Goal: Information Seeking & Learning: Learn about a topic

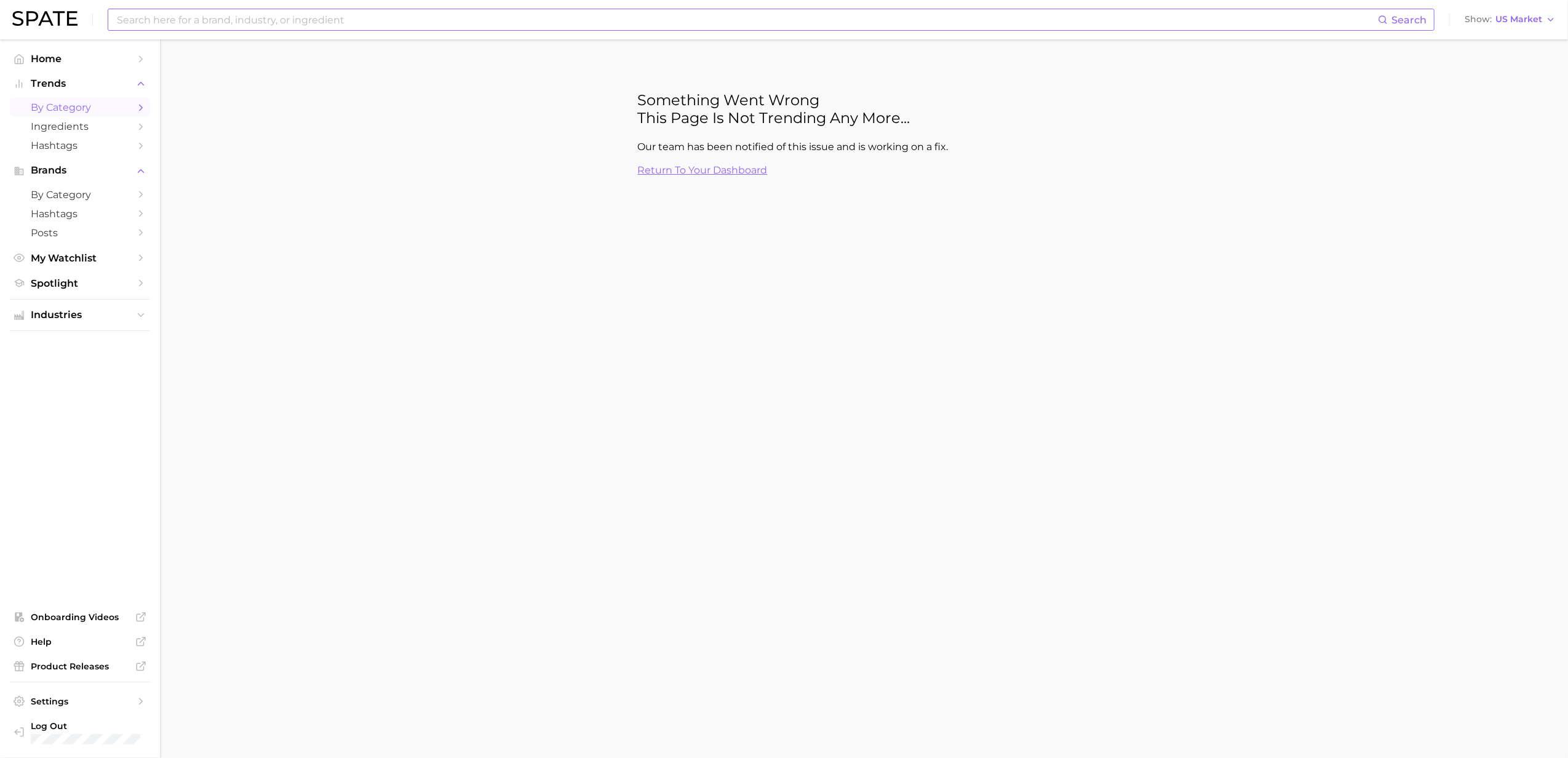
click at [975, 18] on input at bounding box center [747, 19] width 1262 height 21
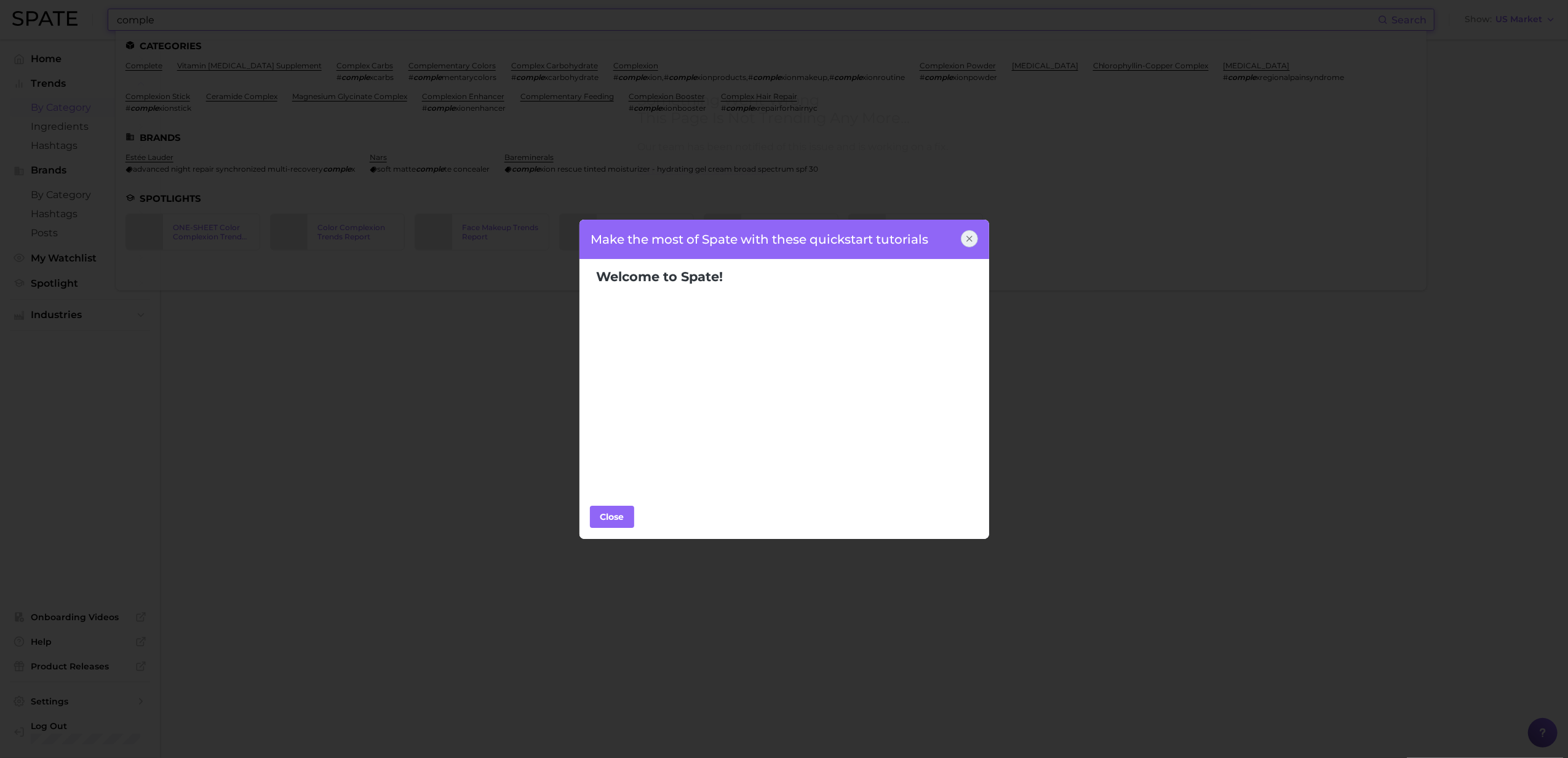
click at [972, 235] on icon at bounding box center [970, 239] width 10 height 10
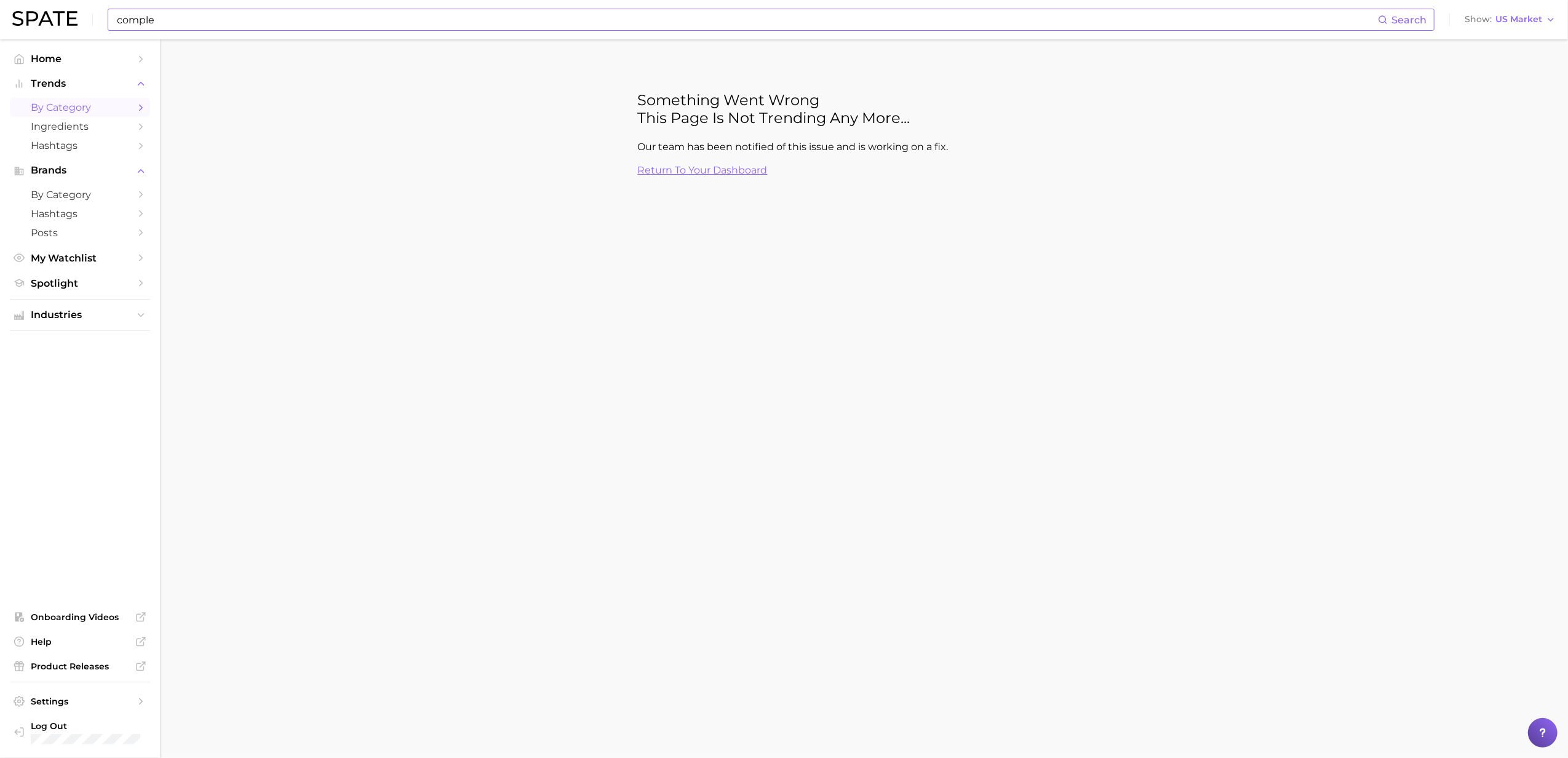
click at [672, 22] on input "comple" at bounding box center [747, 19] width 1262 height 21
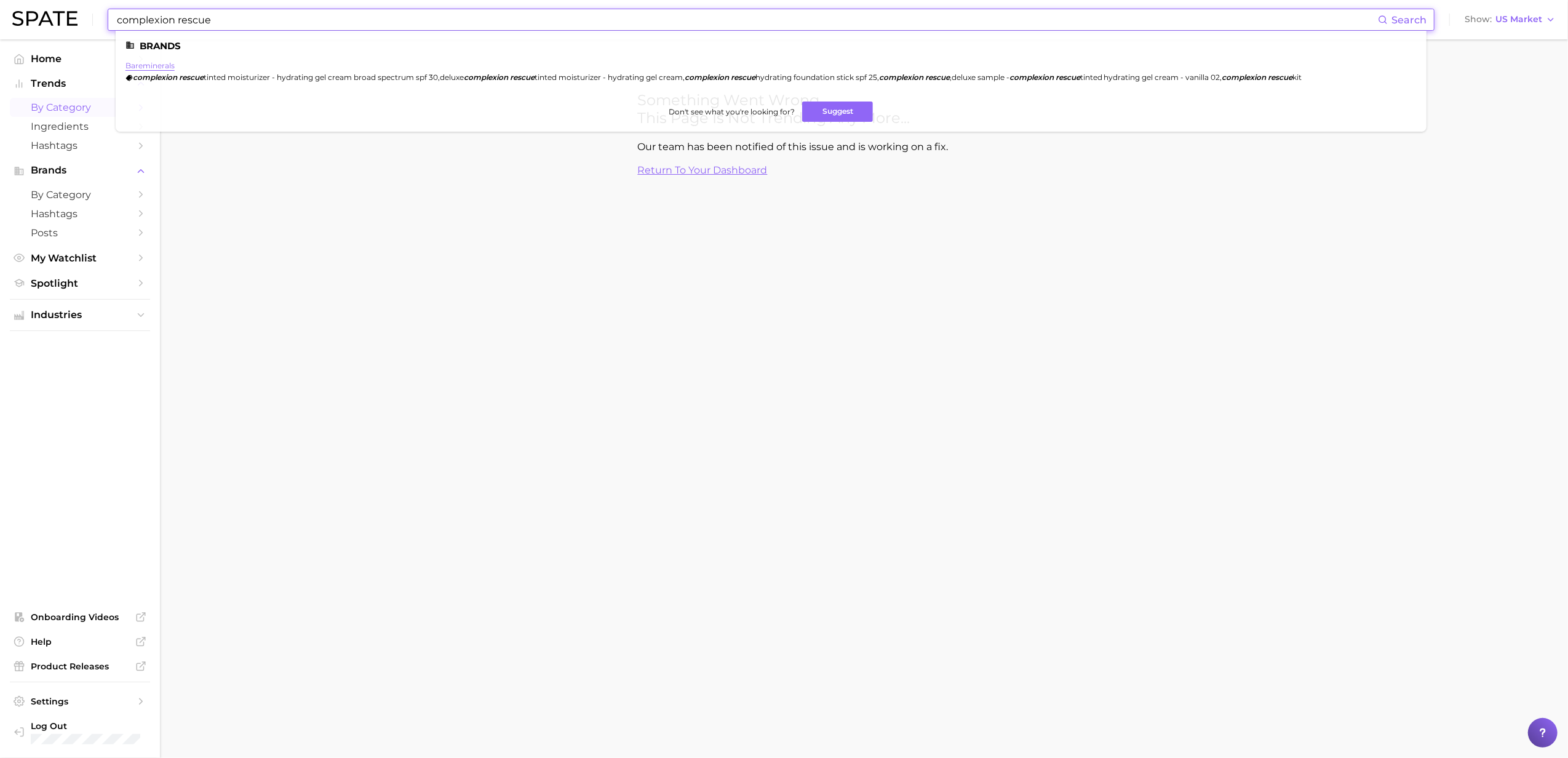
type input "complexion rescue"
click at [158, 64] on link "bareminerals" at bounding box center [150, 65] width 49 height 9
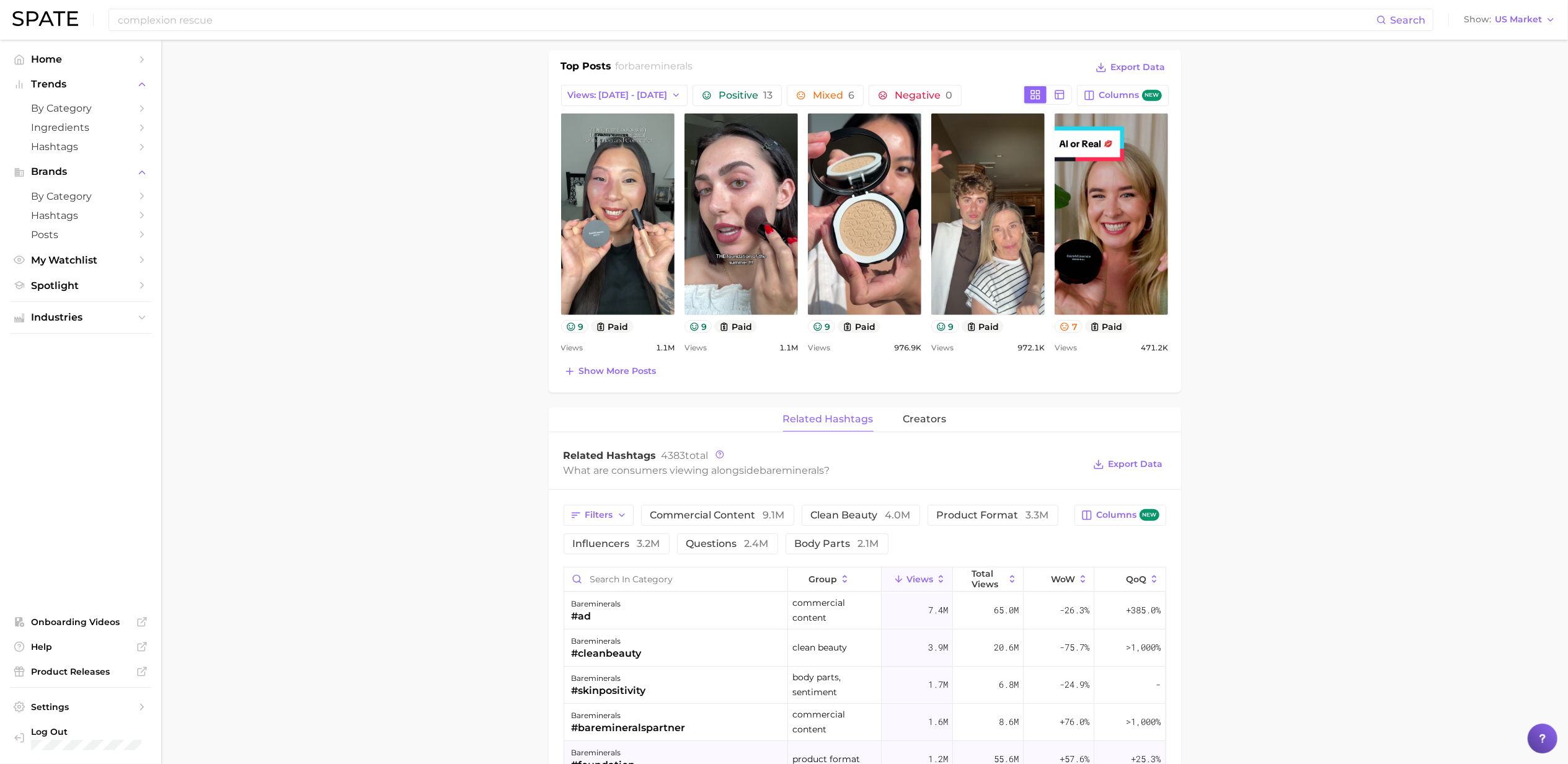
scroll to position [745, 0]
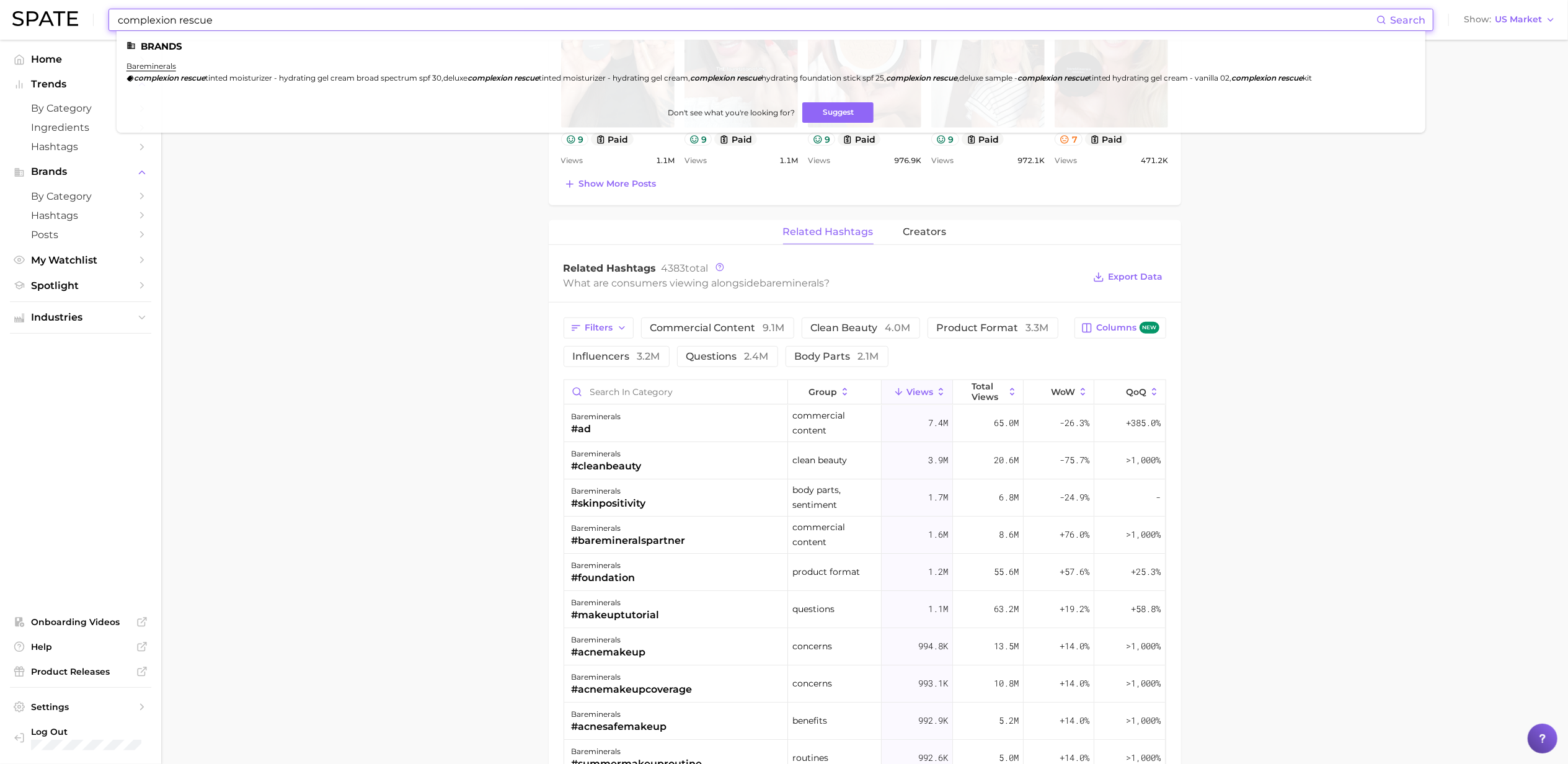
click at [428, 21] on input "complexion rescue" at bounding box center [746, 19] width 1260 height 21
click at [324, 294] on main "Overview Google TikTok Instagram Beta brand bareminerals Add to Watchlist Expor…" at bounding box center [864, 258] width 1407 height 1926
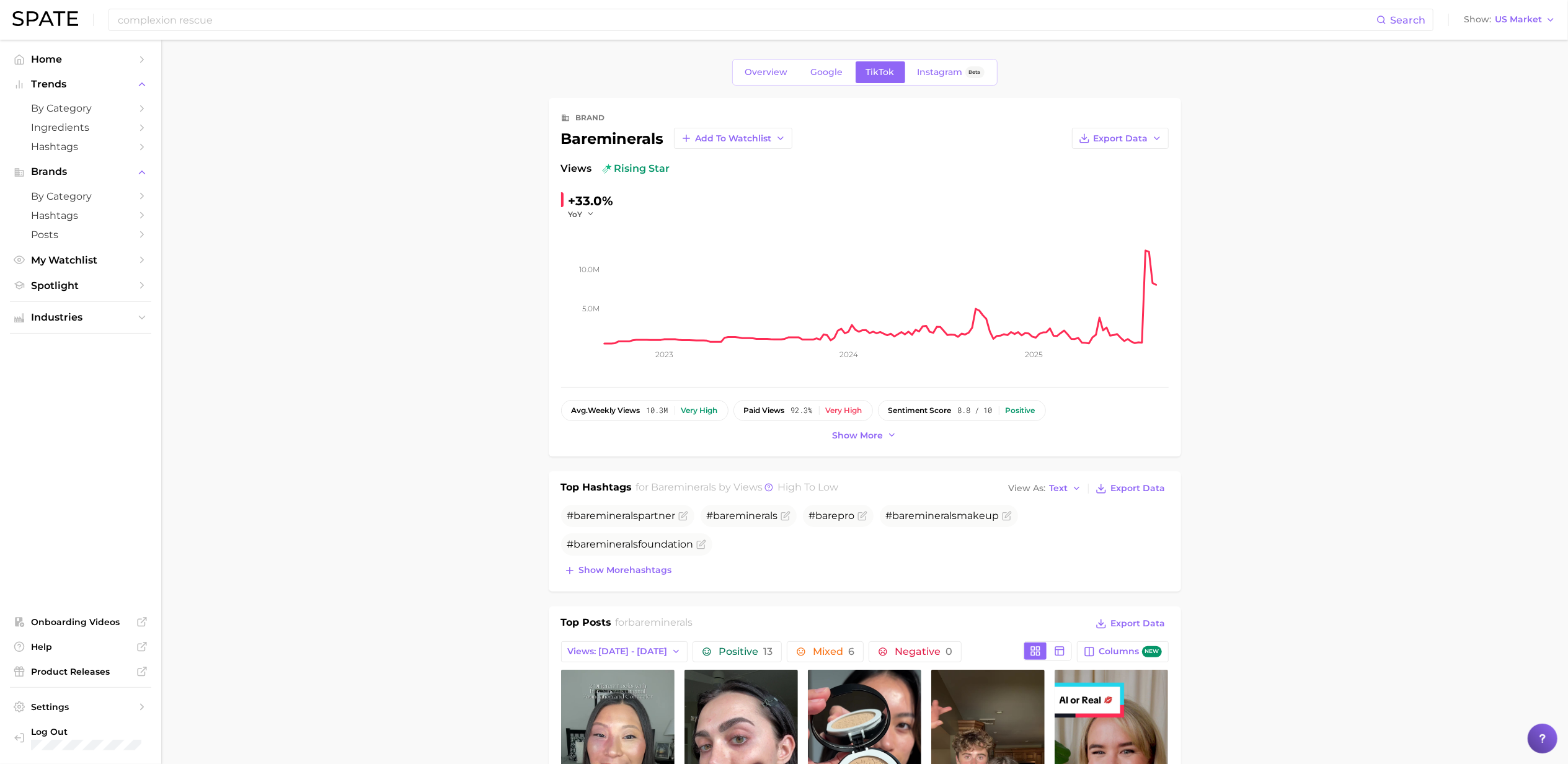
scroll to position [0, 0]
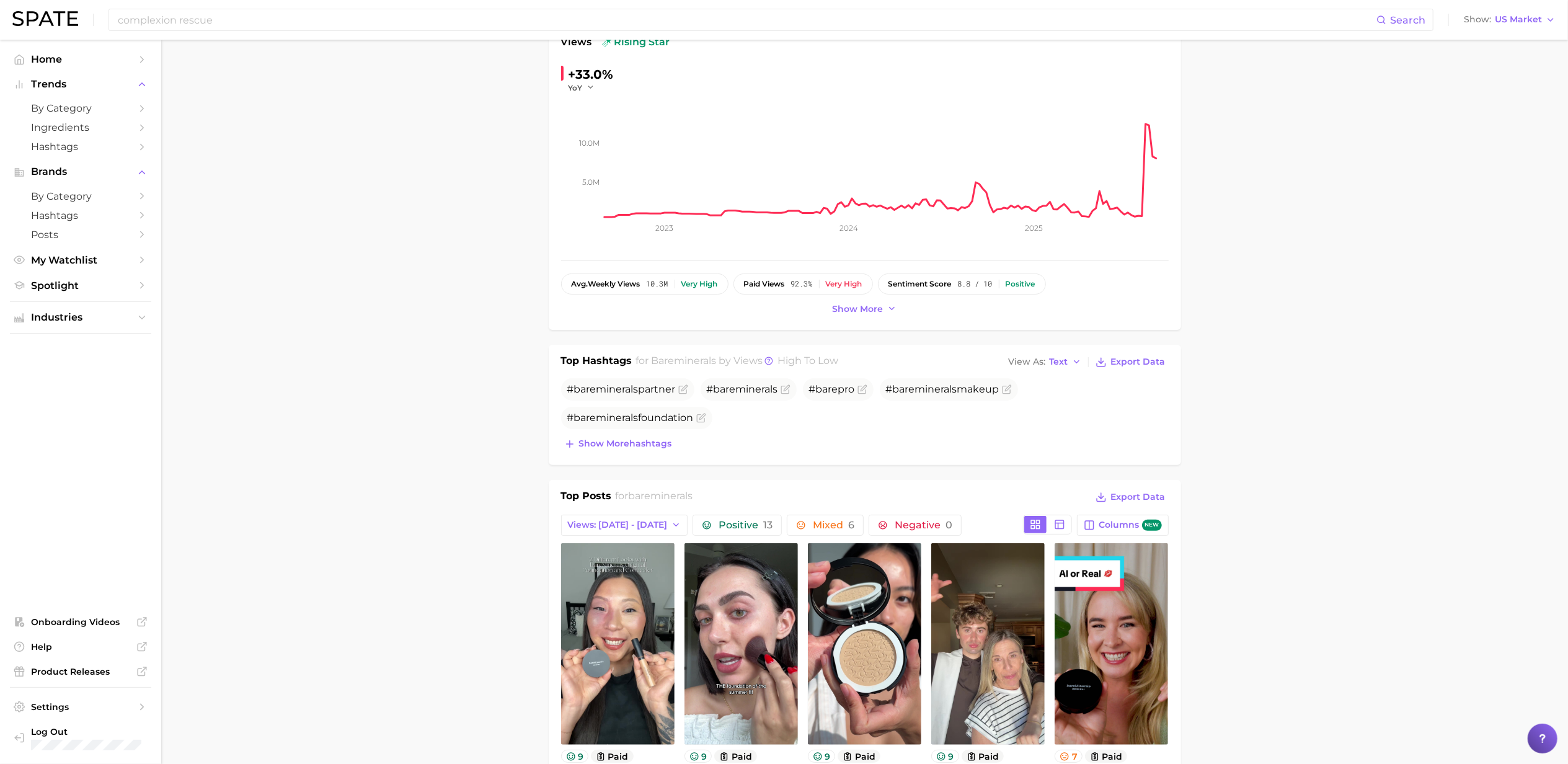
scroll to position [248, 0]
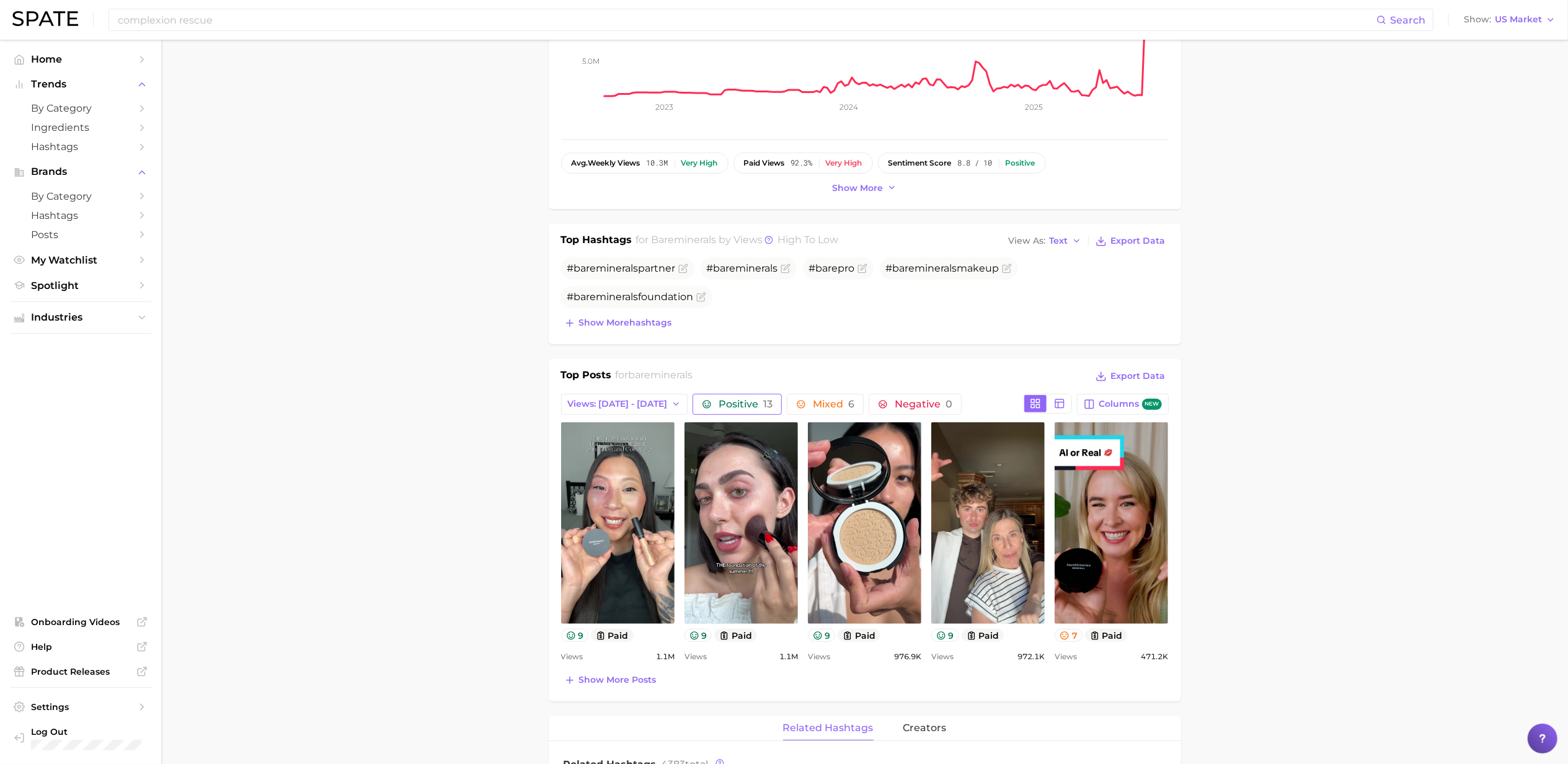
click at [731, 403] on span "Positive 13" at bounding box center [746, 404] width 54 height 10
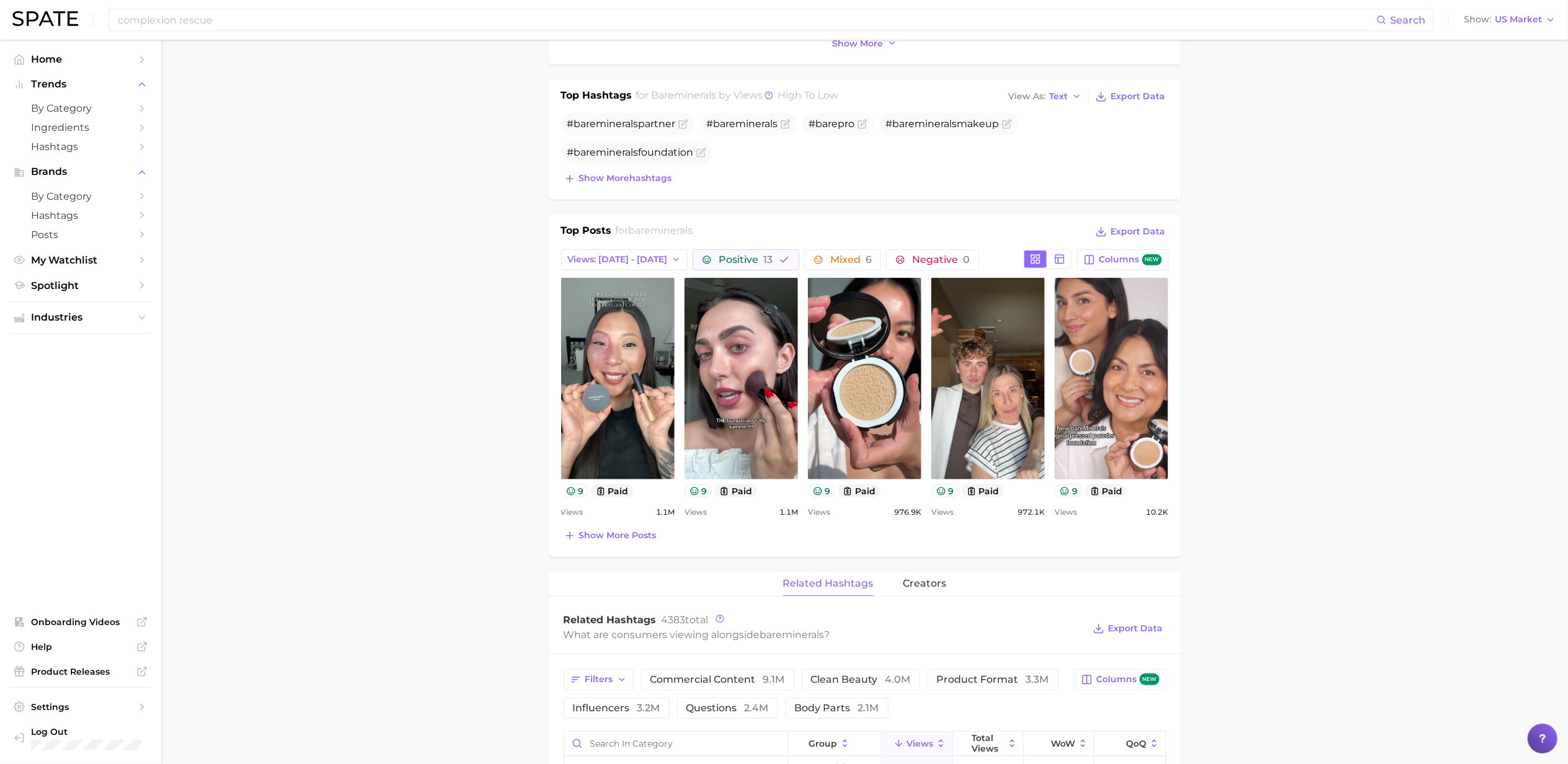
scroll to position [413, 0]
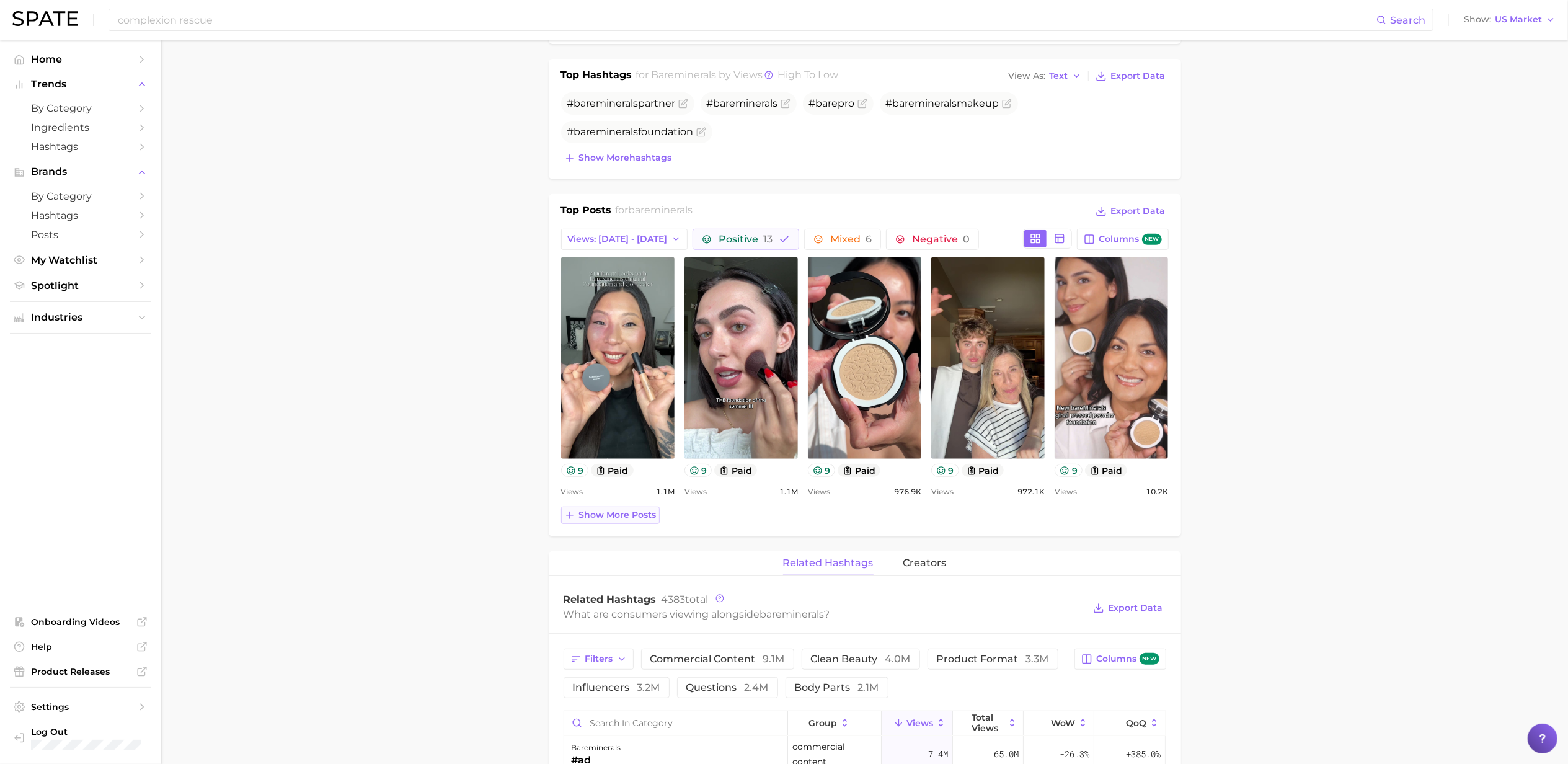
click at [642, 517] on span "Show more posts" at bounding box center [618, 515] width 77 height 10
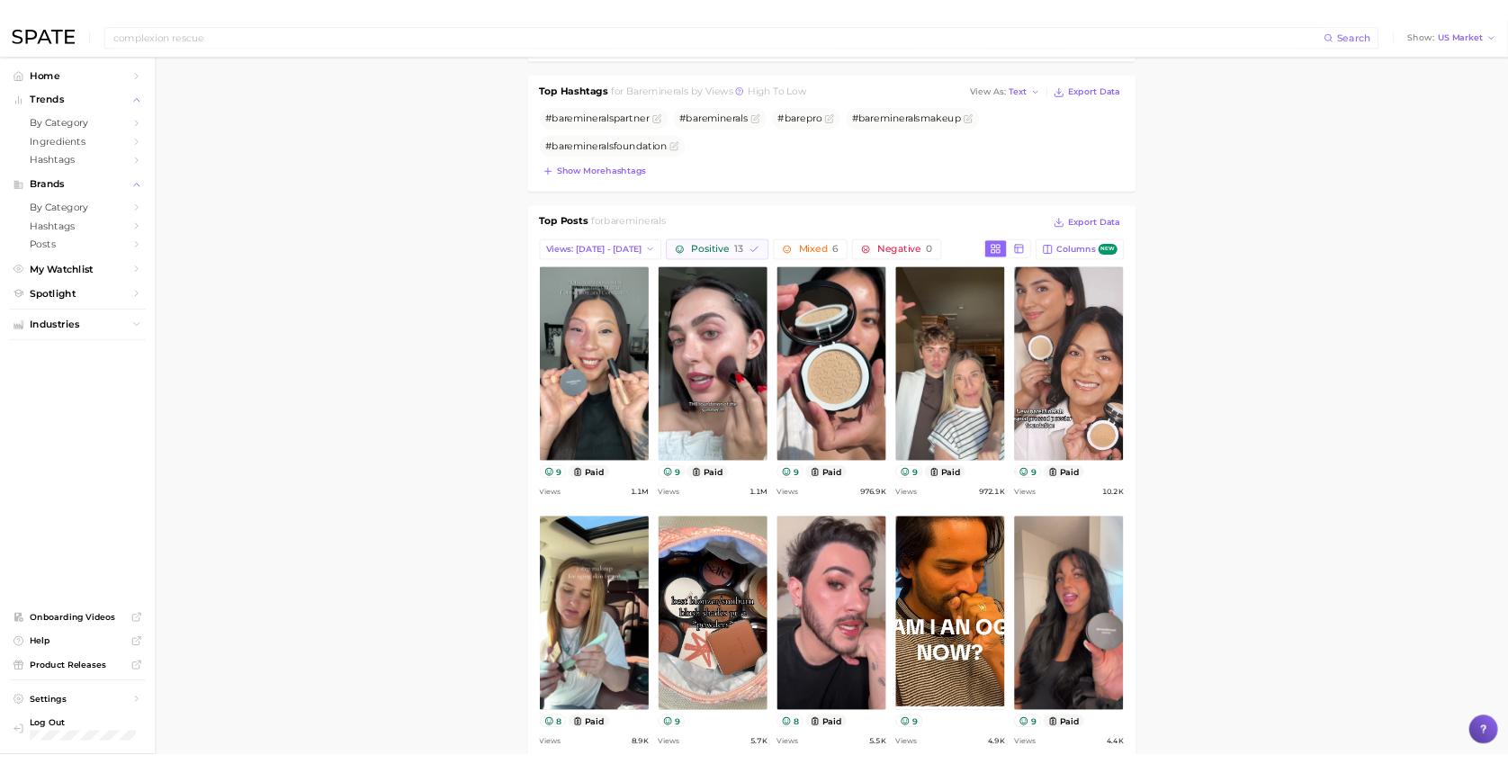
scroll to position [720, 0]
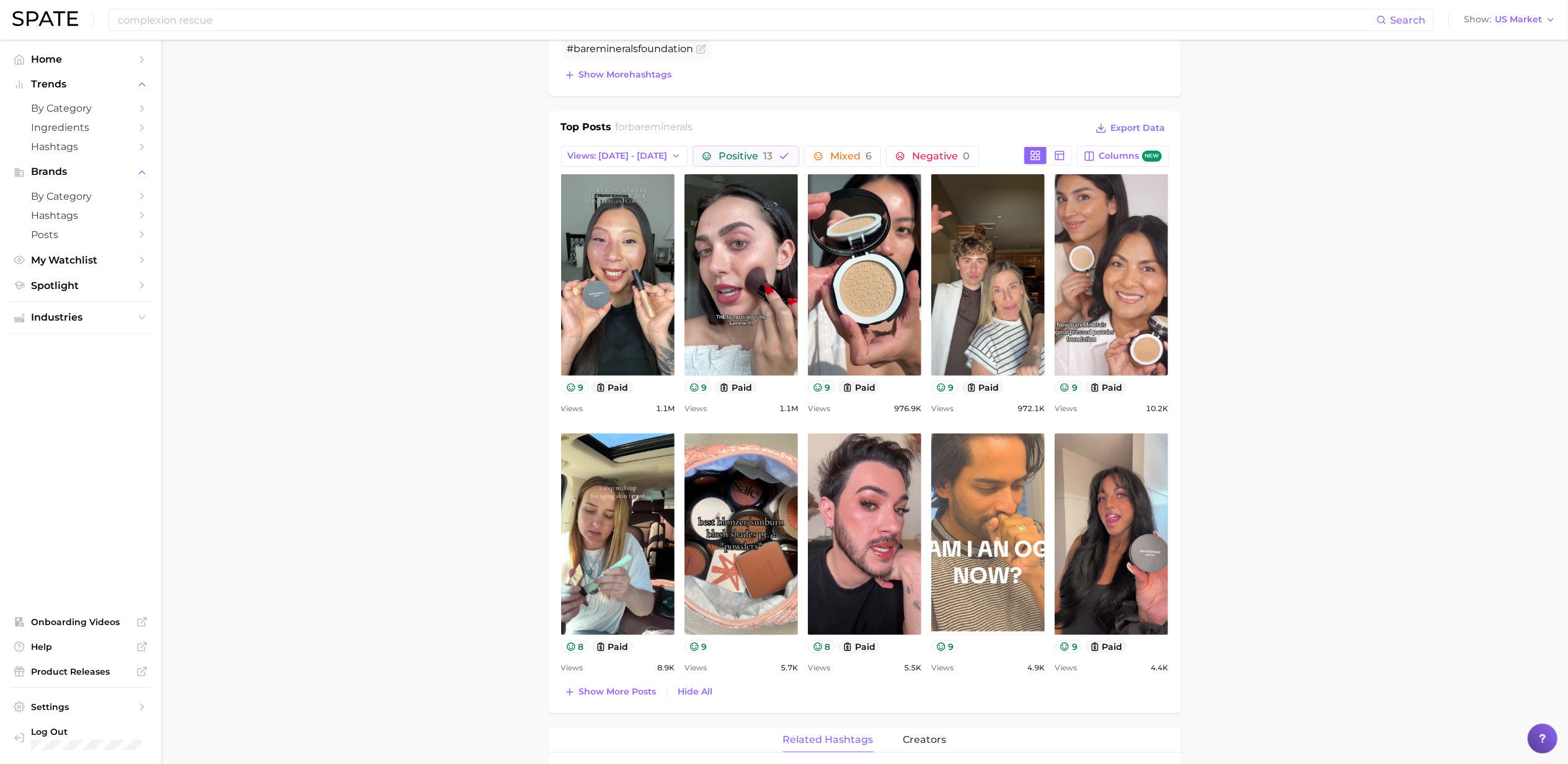
click at [991, 503] on link "view post on TikTok" at bounding box center [988, 534] width 114 height 201
